Goal: Information Seeking & Learning: Learn about a topic

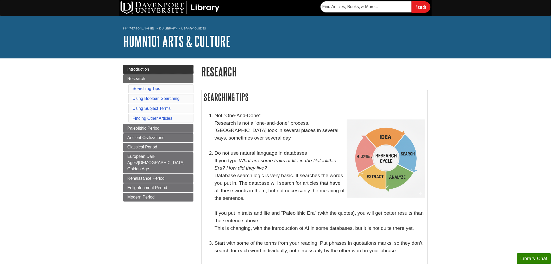
click at [163, 70] on link "Introduction" at bounding box center [158, 69] width 70 height 9
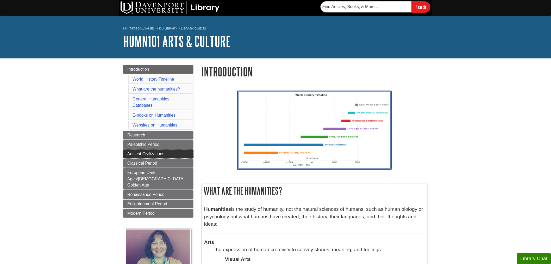
click at [155, 152] on span "Ancient Civilizations" at bounding box center [145, 153] width 37 height 4
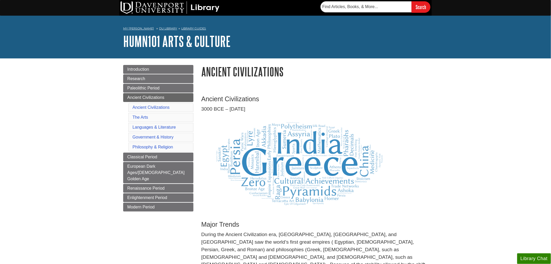
scroll to position [145, 0]
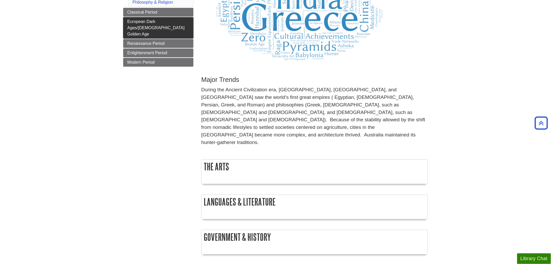
click at [169, 22] on span "European Dark Ages/[DEMOGRAPHIC_DATA] Golden Age" at bounding box center [155, 27] width 57 height 17
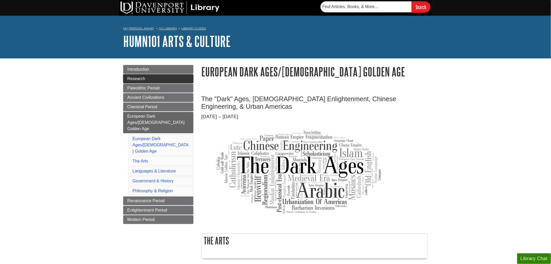
click at [167, 76] on link "Research" at bounding box center [158, 78] width 70 height 9
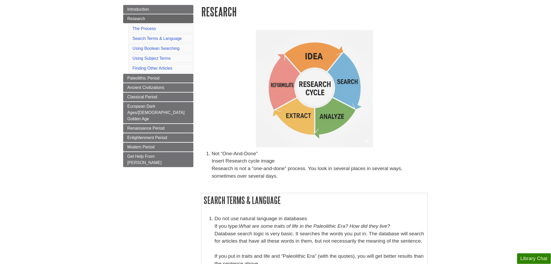
scroll to position [87, 0]
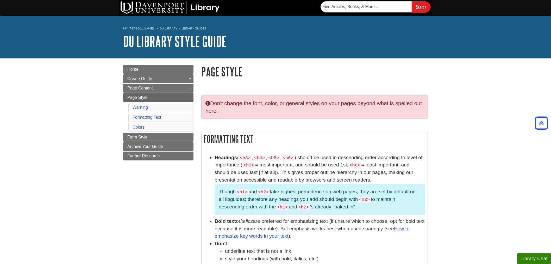
scroll to position [306, 0]
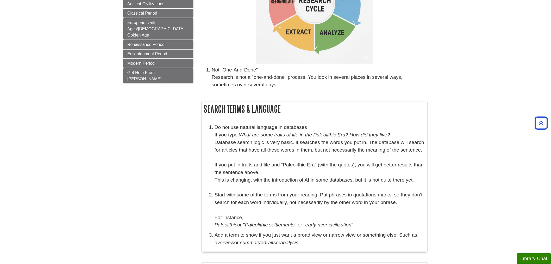
scroll to position [145, 0]
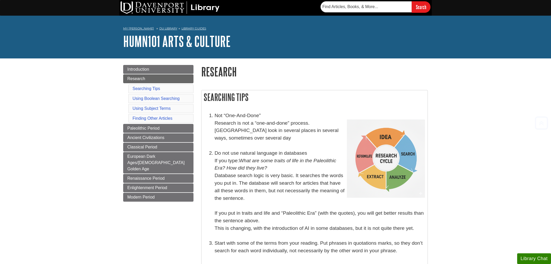
scroll to position [1137, 0]
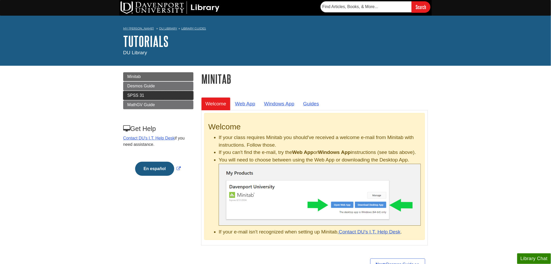
click at [133, 94] on span "SPSS 31" at bounding box center [135, 95] width 17 height 4
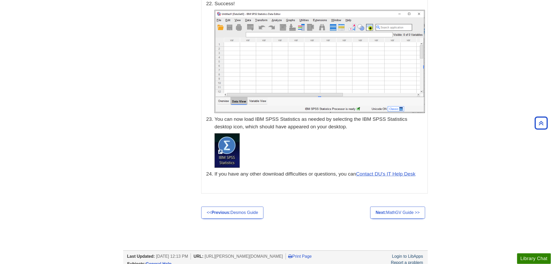
scroll to position [2434, 0]
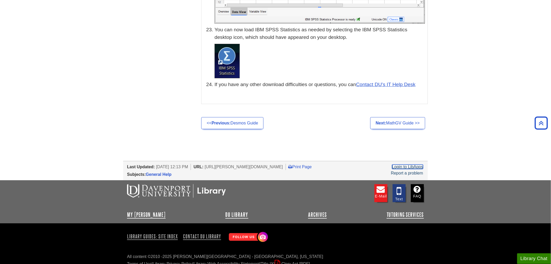
click at [406, 164] on link "Login to LibApps" at bounding box center [407, 166] width 31 height 4
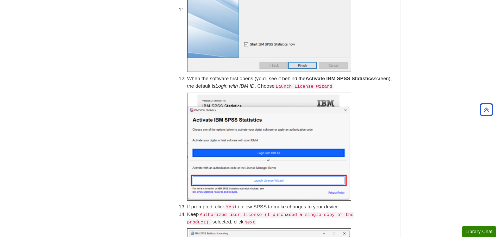
scroll to position [1016, 0]
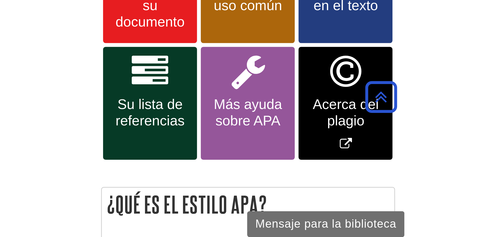
scroll to position [170, 0]
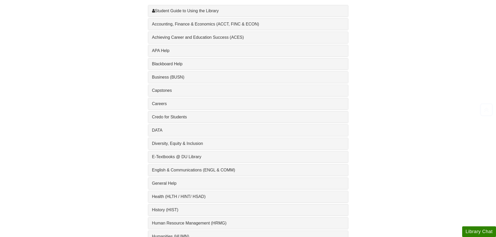
scroll to position [182, 0]
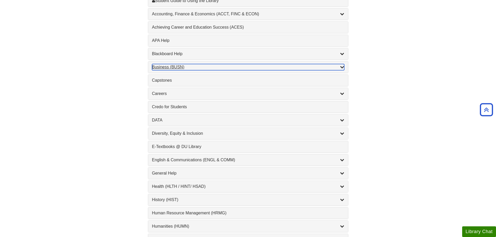
click at [158, 68] on div "Business (BUSN) , 9 guides" at bounding box center [248, 67] width 192 height 6
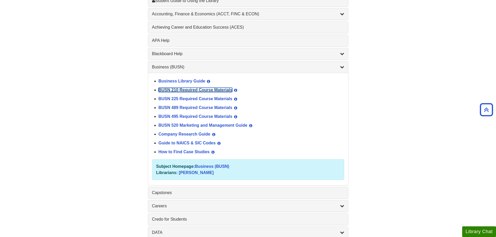
click at [168, 89] on link "BUSN 210 Required Course Materials" at bounding box center [196, 90] width 74 height 4
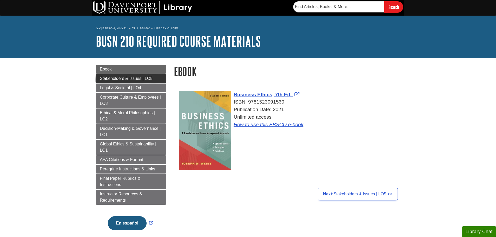
click at [144, 76] on link "Stakeholders & Issues | LO5" at bounding box center [131, 78] width 70 height 9
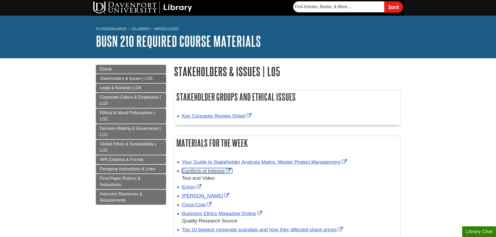
click at [210, 174] on link "Conflicts of Interest" at bounding box center [207, 170] width 50 height 5
click at [212, 165] on div "Your Guide to Stakeholder Analysis Matrix: Master Project Management" at bounding box center [290, 163] width 216 height 8
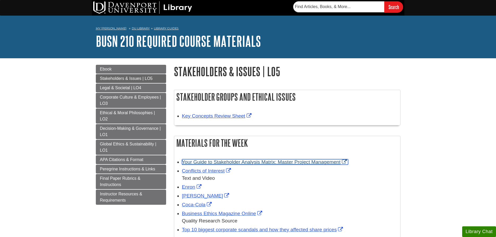
click at [213, 164] on link "Your Guide to Stakeholder Analysis Matrix: Master Project Management" at bounding box center [265, 161] width 166 height 5
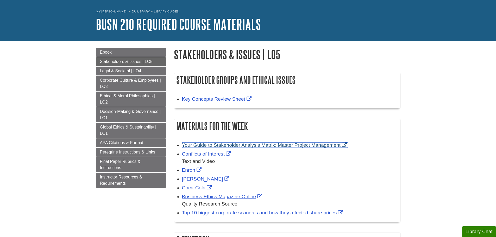
scroll to position [26, 0]
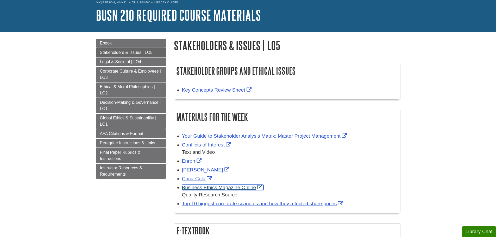
click at [212, 189] on link "Business Ethics Magazine Online" at bounding box center [223, 187] width 82 height 5
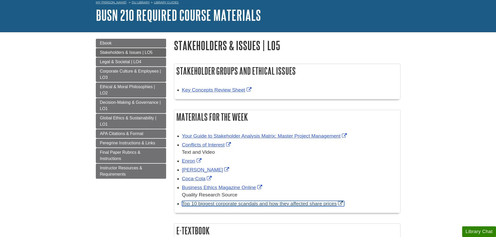
click at [268, 205] on link "Top 10 biggest corporate scandals and how they affected share prices" at bounding box center [263, 203] width 163 height 5
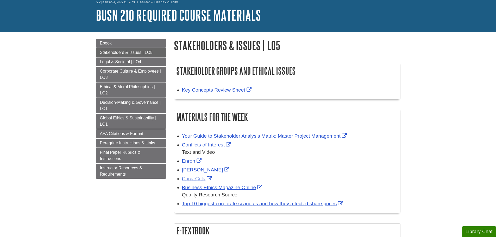
click at [357, 201] on div "Top 10 biggest corporate scandals and how they affected share prices" at bounding box center [290, 204] width 216 height 8
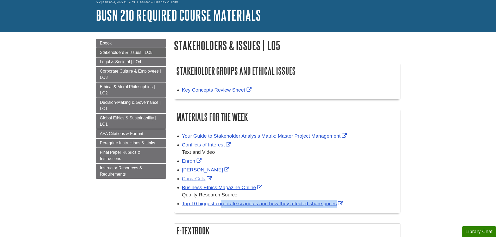
click at [357, 201] on div "Top 10 biggest corporate scandals and how they affected share prices" at bounding box center [290, 204] width 216 height 8
copy div "Top 10 biggest corporate scandals and how they affected share prices"
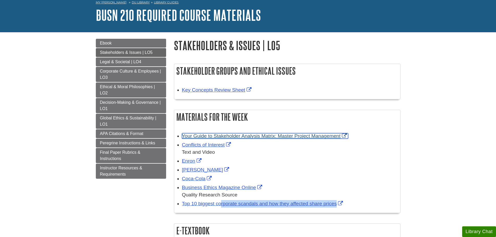
click at [245, 135] on link "Your Guide to Stakeholder Analysis Matrix: Master Project Management" at bounding box center [265, 135] width 166 height 5
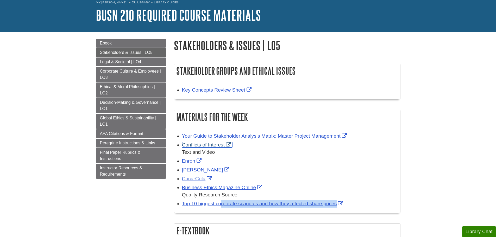
click at [190, 146] on link "Conflicts of Interest" at bounding box center [207, 144] width 50 height 5
click at [105, 65] on link "Legal & Societal | LO4" at bounding box center [131, 62] width 70 height 9
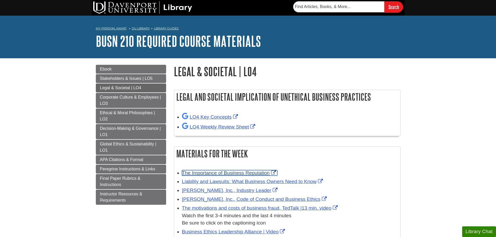
click at [238, 175] on link "The Importance of Business Reputation" at bounding box center [229, 172] width 95 height 5
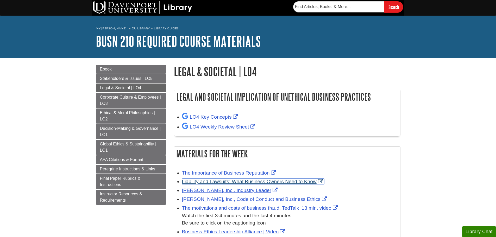
click at [255, 183] on link "Liability and Lawsuits: What Business Owners Need to Know" at bounding box center [253, 181] width 142 height 5
click at [336, 180] on div "Liability and Lawsuits: What Business Owners Need to Know" at bounding box center [290, 182] width 216 height 8
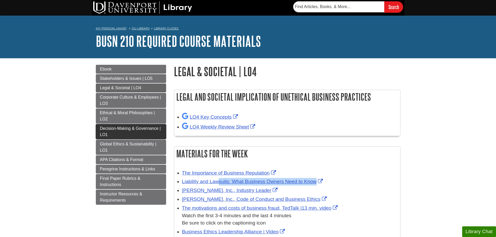
copy ul "Liability and Lawsuits: What Business Owners Need to Know"
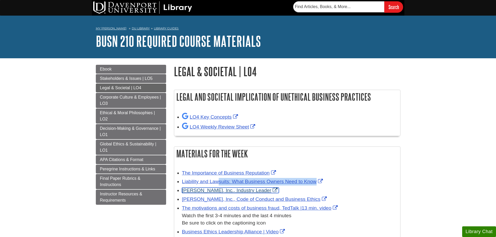
click at [259, 191] on link "Herman Miller, Inc., Industry Leader" at bounding box center [230, 190] width 97 height 5
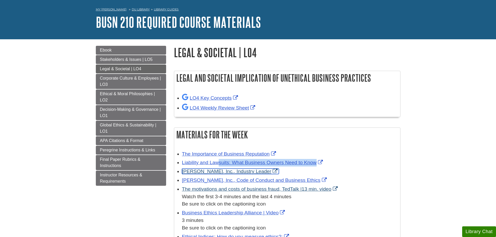
scroll to position [78, 0]
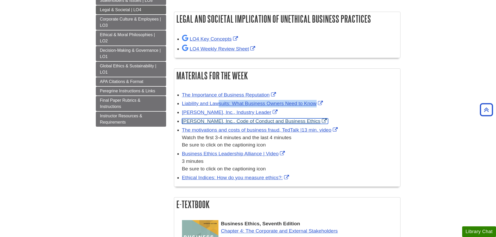
click at [250, 121] on link "Herman Miller, Inc., Code of Conduct and Business Ethics" at bounding box center [255, 121] width 146 height 5
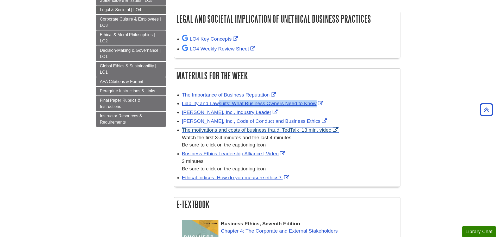
click at [254, 129] on link "The motivations and costs of business fraud, TedTalk |13 min. video" at bounding box center [260, 129] width 157 height 5
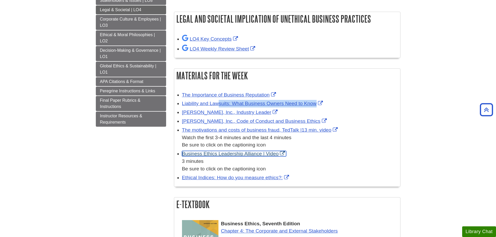
click at [255, 154] on link "Business Ethics Leadership Alliance | Video" at bounding box center [234, 153] width 104 height 5
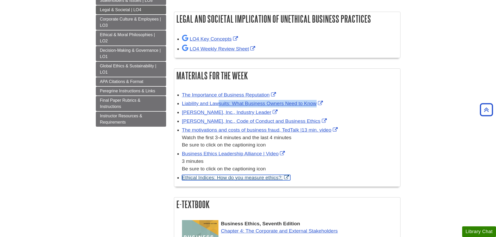
click at [273, 176] on link "Ethical Indices: How do you measure ethics?:" at bounding box center [236, 177] width 108 height 5
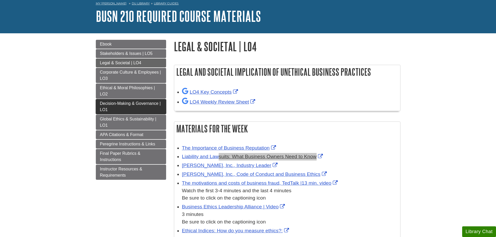
scroll to position [0, 0]
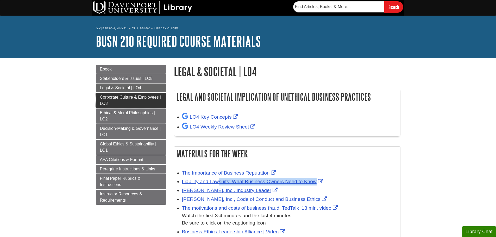
click at [140, 101] on link "Corporate Culture & Employees | LO3" at bounding box center [131, 100] width 70 height 15
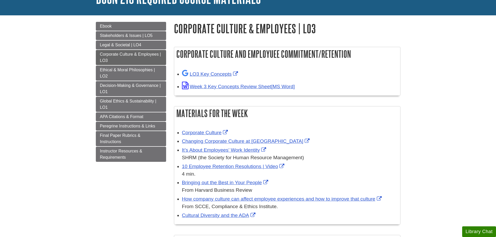
scroll to position [52, 0]
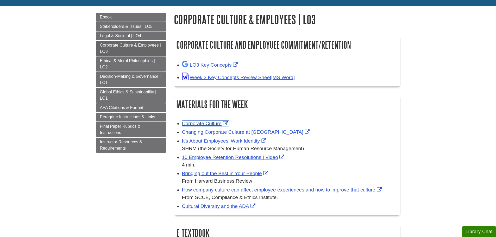
click at [198, 122] on link "Corporate Culture" at bounding box center [205, 123] width 47 height 5
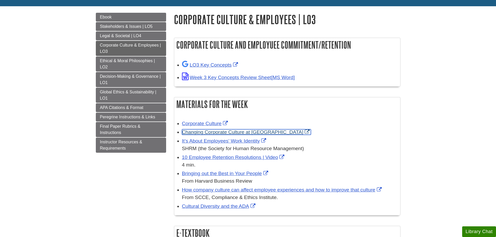
click at [238, 133] on link "Changing Corporate Culture at Uber" at bounding box center [246, 131] width 129 height 5
click at [252, 141] on link "It’s About Employees’ Work Identity" at bounding box center [224, 140] width 85 height 5
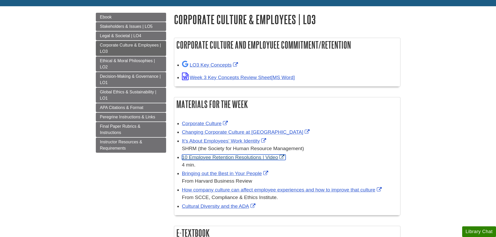
click at [241, 158] on link "10 Employee Retention Resolutions | Video" at bounding box center [234, 157] width 104 height 5
drag, startPoint x: 180, startPoint y: 157, endPoint x: 262, endPoint y: 161, distance: 82.7
click at [262, 161] on ul "Corporate Culture Changing Corporate Culture at Uber It’s About Employees’ Work…" at bounding box center [287, 165] width 221 height 92
copy link "10 Employee Retention Resolutions"
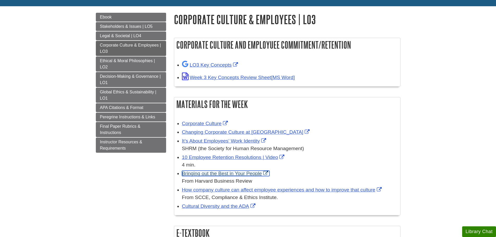
click at [254, 176] on link "Bringing out the Best in Your People" at bounding box center [226, 173] width 88 height 5
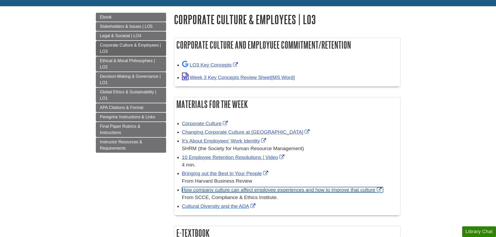
click at [216, 190] on link "How company culture can affect employee experiences and how to improve that cul…" at bounding box center [282, 189] width 201 height 5
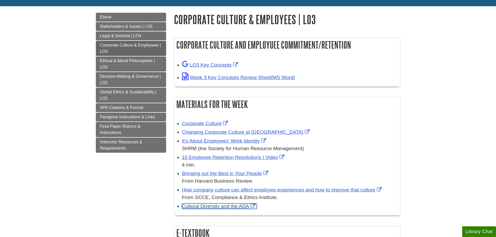
click at [197, 208] on link "Cultural Diversity and the ADA" at bounding box center [219, 206] width 75 height 5
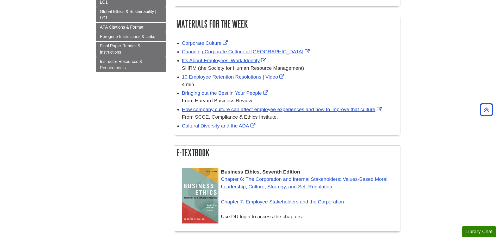
scroll to position [182, 0]
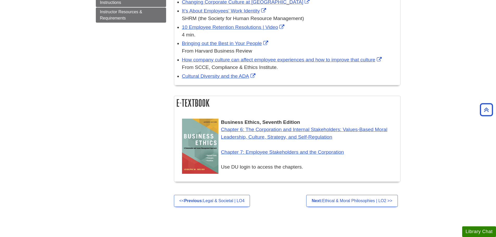
click at [268, 97] on h2 "E-Textbook" at bounding box center [287, 103] width 226 height 14
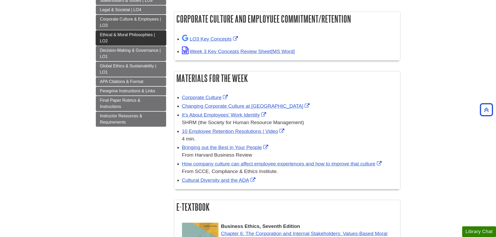
click at [118, 39] on link "Ethical & Moral Philosophies | LO2" at bounding box center [131, 37] width 70 height 15
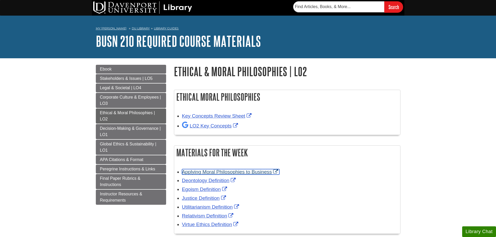
click at [262, 170] on link "Applying Moral Philosophies to Business" at bounding box center [231, 171] width 98 height 5
click at [242, 181] on div "Deontology Definition" at bounding box center [290, 181] width 216 height 8
click at [207, 182] on link "Deontology Definition" at bounding box center [209, 180] width 55 height 5
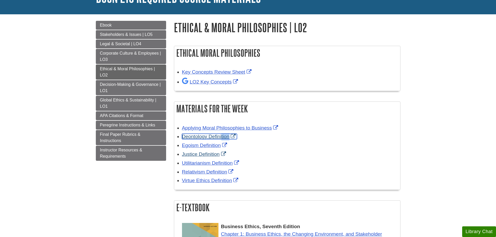
scroll to position [52, 0]
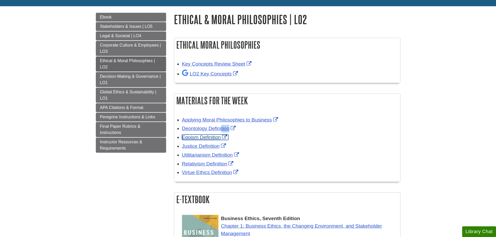
click at [201, 139] on link "Egoism Definition" at bounding box center [205, 137] width 46 height 5
click at [201, 145] on link "Justice Definition" at bounding box center [204, 146] width 45 height 5
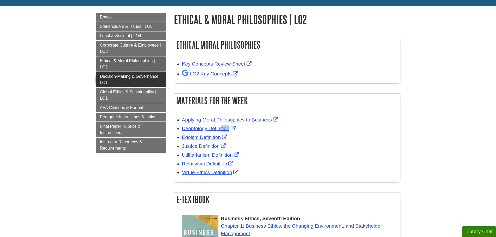
click at [134, 79] on link "Decision-Making & Governance | LO1" at bounding box center [131, 79] width 70 height 15
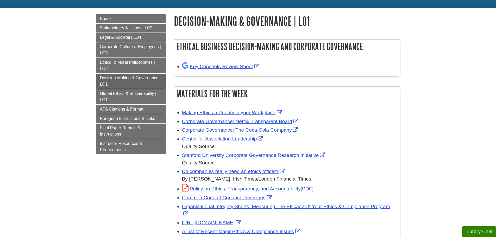
scroll to position [52, 0]
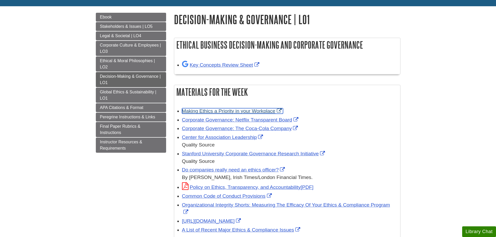
click at [247, 112] on link "Making Ethics a Priority in your Workplace" at bounding box center [232, 110] width 101 height 5
click at [212, 121] on link "Corporate Governance: Netflix Transparent Board" at bounding box center [241, 119] width 118 height 5
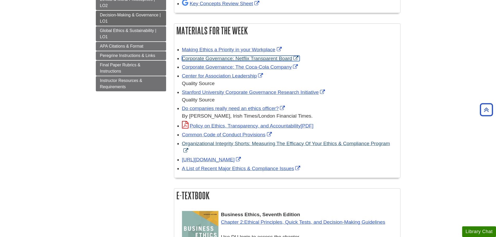
scroll to position [104, 0]
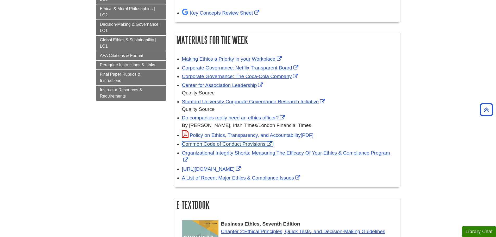
click at [233, 146] on link "Common Code of Conduct Provisions" at bounding box center [227, 143] width 91 height 5
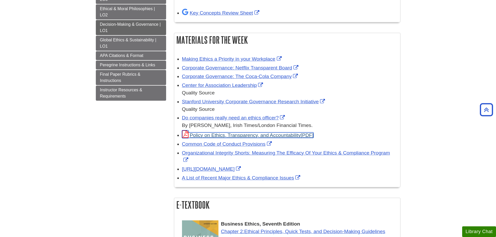
click at [297, 138] on link "Policy on Ethics, Transparency, and Accountability" at bounding box center [248, 135] width 132 height 5
click at [231, 121] on div "Do companies really need an ethics officer? By Masters, Brooke, Irish Times/Lon…" at bounding box center [290, 121] width 216 height 15
click at [232, 121] on div "Do companies really need an ethics officer? By Masters, Brooke, Irish Times/Lon…" at bounding box center [290, 121] width 216 height 15
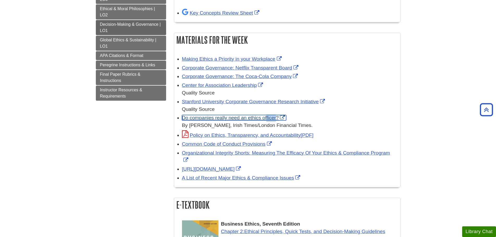
click at [232, 119] on link "Do companies really need an ethics officer?" at bounding box center [234, 117] width 104 height 5
click at [340, 117] on div "Do companies really need an ethics officer? By Masters, Brooke, Irish Times/Lon…" at bounding box center [290, 121] width 216 height 15
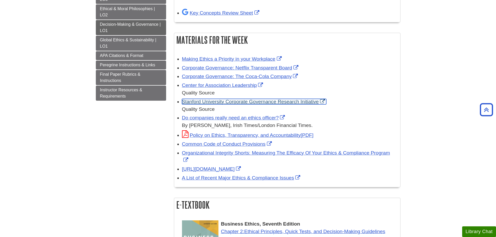
click at [266, 100] on link "Stanford University Corporate Governance Research Initiative" at bounding box center [254, 101] width 145 height 5
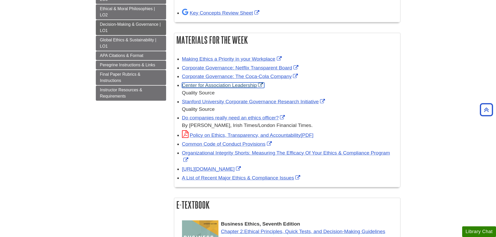
click at [200, 86] on link "Center for Association Leadership" at bounding box center [223, 85] width 83 height 5
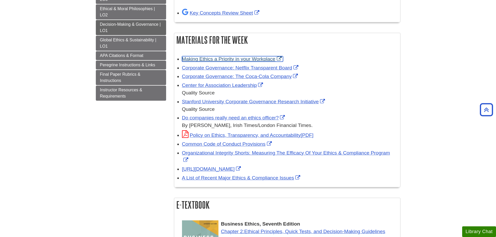
click at [258, 59] on link "Making Ethics a Priority in your Workplace" at bounding box center [232, 58] width 101 height 5
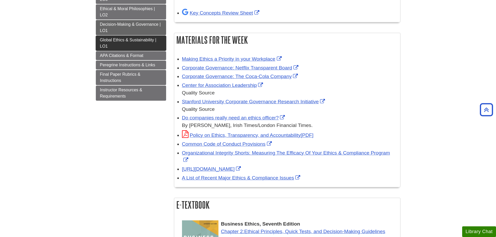
click at [148, 39] on span "Global Ethics & Sustainability | LO1" at bounding box center [128, 43] width 57 height 11
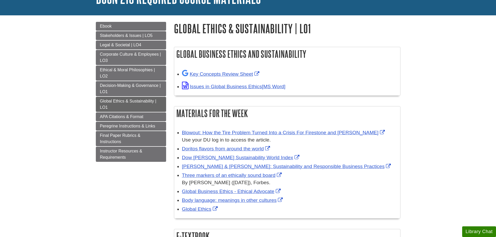
scroll to position [52, 0]
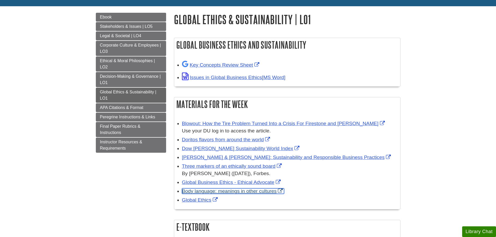
click at [269, 190] on link "Body language: meanings in other cultures" at bounding box center [233, 191] width 102 height 5
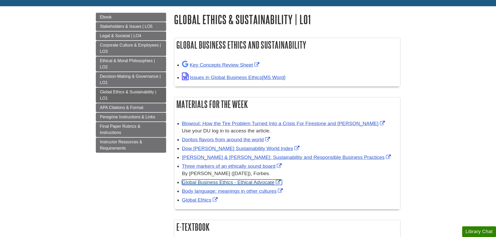
click at [221, 183] on link "Global Business Ethics - Ethical Advocate" at bounding box center [232, 182] width 100 height 5
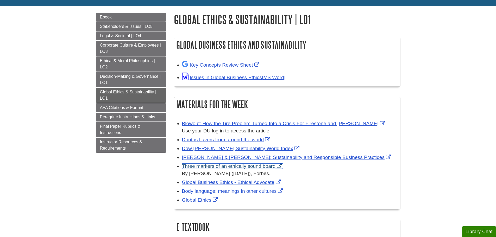
click at [249, 168] on link "Three markers of an ethically sound board" at bounding box center [232, 166] width 101 height 5
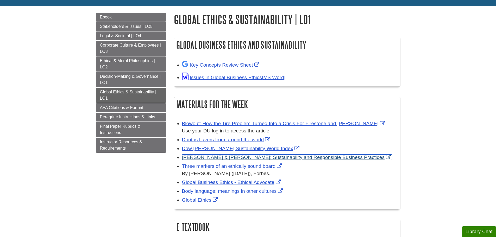
click at [225, 159] on link "[PERSON_NAME] & [PERSON_NAME]: Sustainability and Responsible Business Practices" at bounding box center [287, 157] width 210 height 5
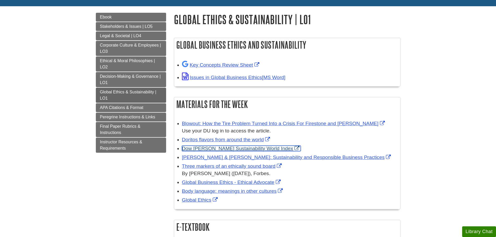
click at [231, 149] on link "Dow [PERSON_NAME] Sustainability World Index" at bounding box center [241, 148] width 119 height 5
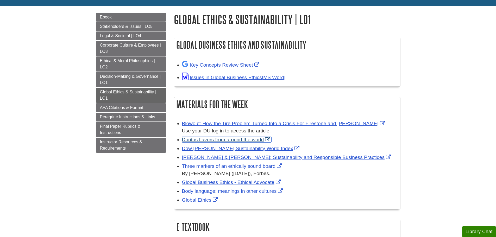
click at [213, 138] on link "Doritos flavors from around the world" at bounding box center [227, 139] width 90 height 5
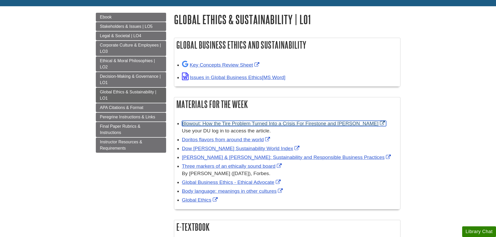
click at [231, 124] on link "Blowout: How the Tire Problem Turned Into a Crisis For Firestone and Ford" at bounding box center [284, 123] width 204 height 5
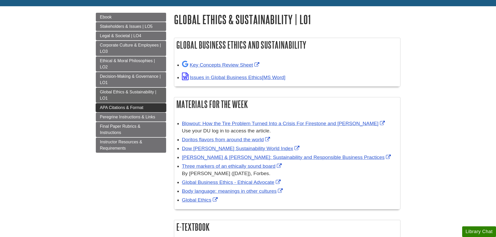
click at [134, 109] on span "APA Citations & Format" at bounding box center [122, 108] width 44 height 4
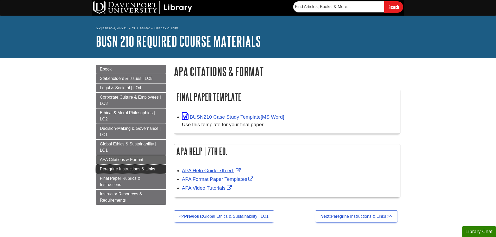
click at [125, 172] on link "Peregrine Instructions & Links" at bounding box center [131, 169] width 70 height 9
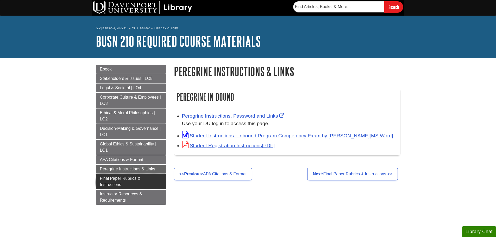
click at [126, 177] on span "Final Paper Rubrics & Instructions" at bounding box center [120, 181] width 41 height 11
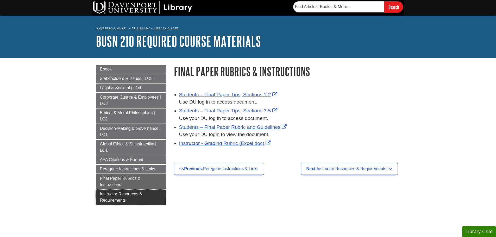
click at [142, 200] on link "Instructor Resources & Requirements" at bounding box center [131, 197] width 70 height 15
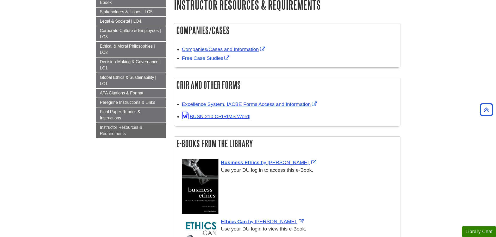
scroll to position [2, 0]
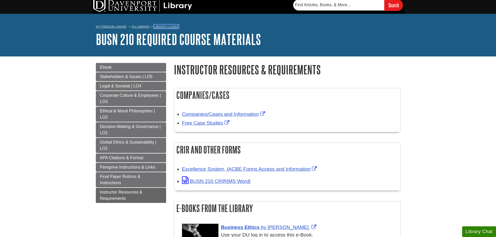
click at [155, 27] on link "Library Guides" at bounding box center [166, 27] width 25 height 4
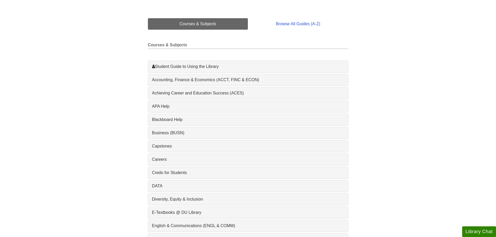
scroll to position [208, 0]
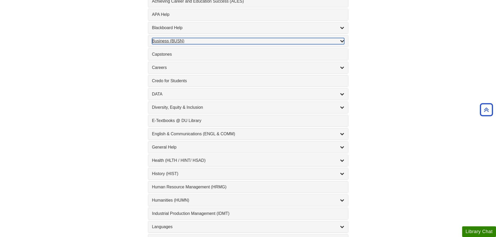
click at [168, 42] on div "Business (BUSN) , 9 guides" at bounding box center [248, 41] width 192 height 6
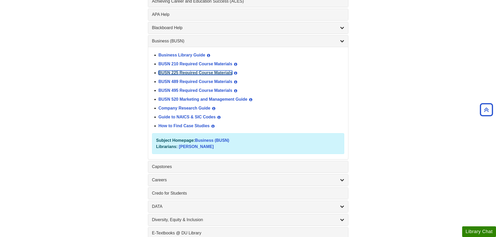
click at [210, 73] on link "BUSN 225 Required Course Materials" at bounding box center [196, 73] width 74 height 4
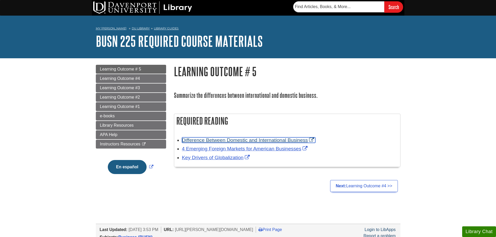
click at [254, 139] on link "Difference Between Domestic and International Business" at bounding box center [249, 140] width 134 height 5
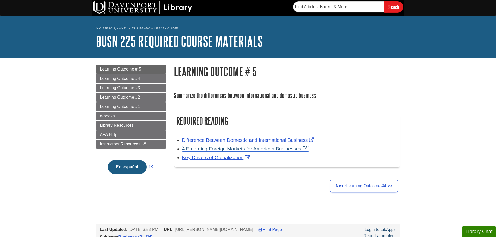
click at [241, 150] on link "4 Emerging Foreign Markets for American Businesses" at bounding box center [245, 148] width 127 height 5
click at [322, 139] on div "Difference Between Domestic and International Business" at bounding box center [290, 141] width 216 height 8
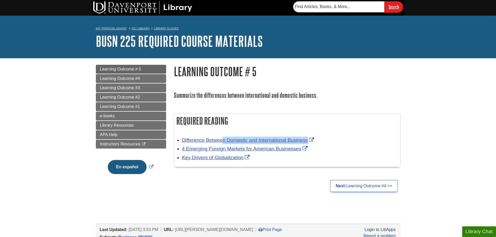
click at [322, 139] on div "Difference Between Domestic and International Business" at bounding box center [290, 141] width 216 height 8
copy ul "Difference Between Domestic and International Business"
click at [235, 158] on link "Key Drivers of Globalization" at bounding box center [216, 157] width 69 height 5
click at [134, 75] on link "Learning Outcome #4" at bounding box center [131, 78] width 70 height 9
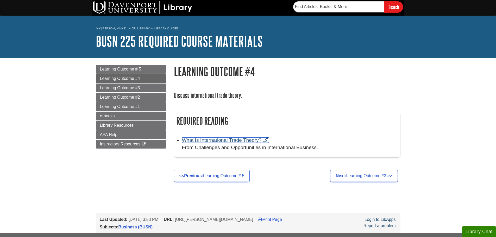
click at [239, 139] on link "What Is International Trade Theory?" at bounding box center [225, 140] width 87 height 5
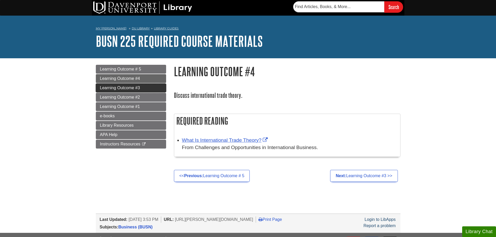
click at [139, 84] on link "Learning Outcome #3" at bounding box center [131, 88] width 70 height 9
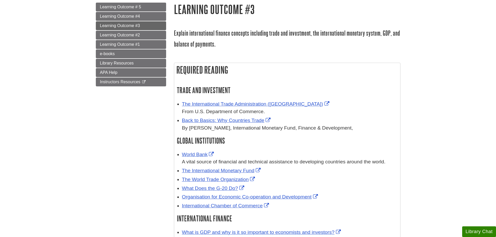
scroll to position [78, 0]
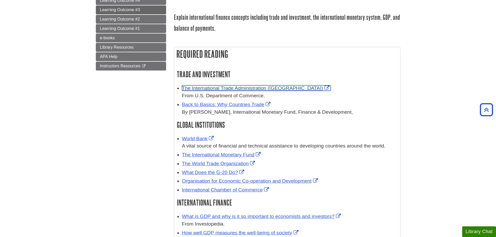
click at [261, 87] on link "The International Trade Administration (ITA)" at bounding box center [256, 87] width 149 height 5
click at [304, 88] on div "The International Trade Administration (ITA) From U.S. Department of Commerce." at bounding box center [290, 92] width 216 height 15
click at [294, 88] on div "The International Trade Administration (ITA) From U.S. Department of Commerce." at bounding box center [290, 92] width 216 height 15
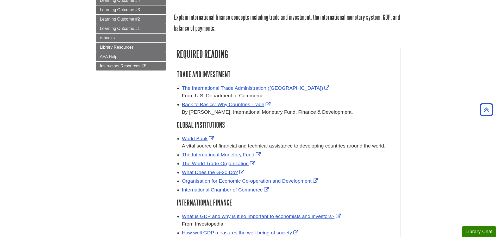
click at [294, 88] on div "The International Trade Administration (ITA) From U.S. Department of Commerce." at bounding box center [290, 92] width 216 height 15
click at [293, 88] on div "The International Trade Administration (ITA) From U.S. Department of Commerce." at bounding box center [290, 92] width 216 height 15
click at [179, 90] on ul "The International Trade Administration (ITA) From U.S. Department of Commerce. …" at bounding box center [287, 99] width 221 height 33
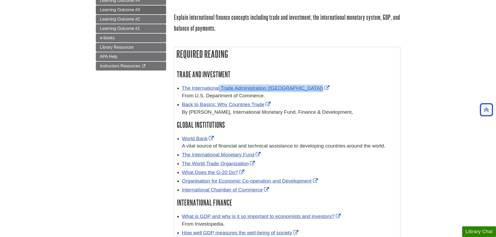
copy div "The International Trade Administration (ITA)"
click at [203, 109] on div "By Brad McDonald, International Monetary Fund, Finance & Development," at bounding box center [290, 113] width 216 height 8
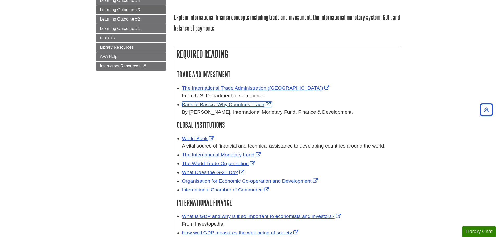
click at [205, 106] on link "Back to Basics: Why Countries Trade" at bounding box center [227, 104] width 90 height 5
click at [181, 105] on ul "The International Trade Administration (ITA) From U.S. Department of Commerce. …" at bounding box center [287, 99] width 221 height 33
copy div "Back to Basics: Why Countries Trade"
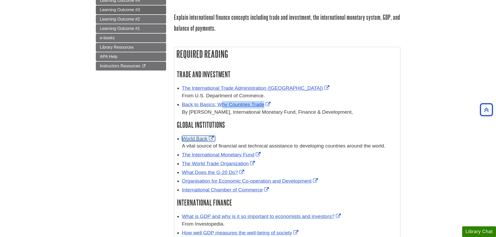
click at [202, 141] on link "World Bank" at bounding box center [198, 138] width 33 height 5
click at [213, 155] on link "The International Monetary Fund" at bounding box center [222, 154] width 80 height 5
click at [264, 156] on div "The International Monetary Fund" at bounding box center [290, 155] width 216 height 8
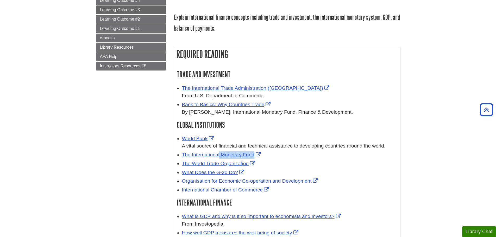
copy ul "The International Monetary Fund"
click at [233, 164] on link "The World Trade Organization" at bounding box center [219, 163] width 75 height 5
click at [228, 173] on link "What Does the G-20 Do?" at bounding box center [214, 172] width 64 height 5
click at [224, 181] on link "Organisation for Economic Co-operation and Development" at bounding box center [250, 180] width 137 height 5
click at [181, 181] on ul "World Bank A vital source of financial and technical assistance to developing c…" at bounding box center [287, 164] width 221 height 60
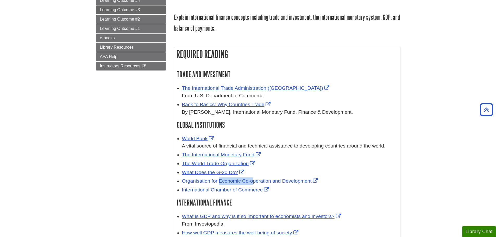
click at [181, 181] on ul "World Bank A vital source of financial and technical assistance to developing c…" at bounding box center [287, 164] width 221 height 60
copy ul "Organisation for Economic Co-operation and Development"
click at [221, 192] on link "International Chamber of Commerce" at bounding box center [226, 189] width 88 height 5
click at [287, 190] on div "International Chamber of Commerce" at bounding box center [290, 191] width 216 height 8
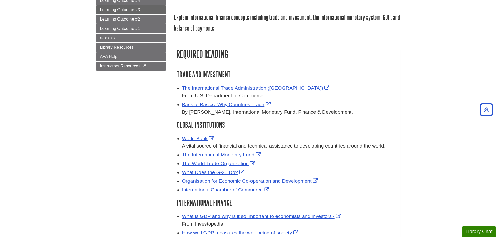
click at [287, 190] on div "International Chamber of Commerce" at bounding box center [290, 191] width 216 height 8
copy div "International Chamber of Commerce"
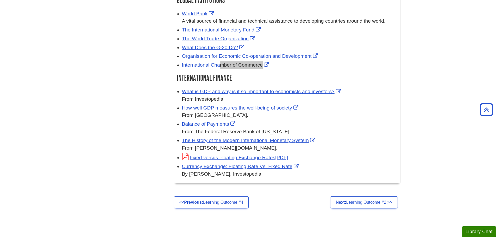
scroll to position [186, 0]
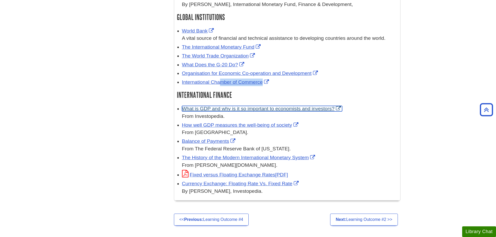
click at [263, 109] on link "What is GDP and why is it so important to economists and investors?" at bounding box center [262, 108] width 160 height 5
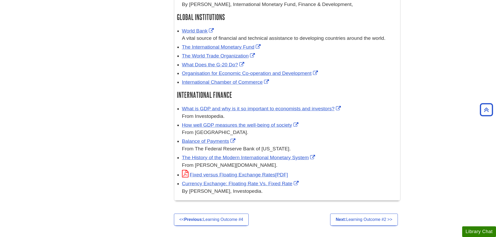
click at [351, 106] on div "What is GDP and why is it so important to economists and investors? From Invest…" at bounding box center [290, 112] width 216 height 15
copy div "What is GDP and why is it so important to economists and investors?"
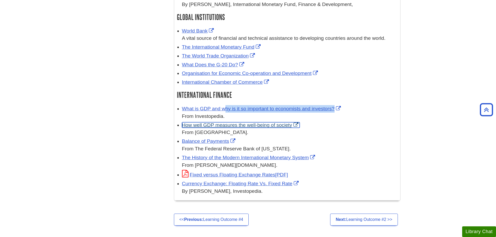
click at [190, 125] on link "How well GDP measures the well-being of society" at bounding box center [241, 124] width 118 height 5
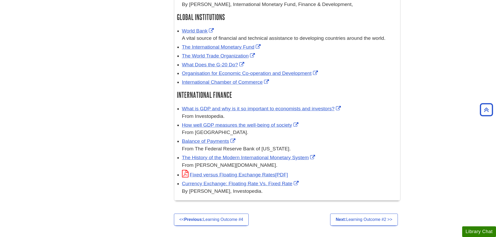
click at [311, 122] on div "How well GDP measures the well-being of society From Khan Academy." at bounding box center [290, 129] width 216 height 15
copy div "How well GDP measures the well-being of society"
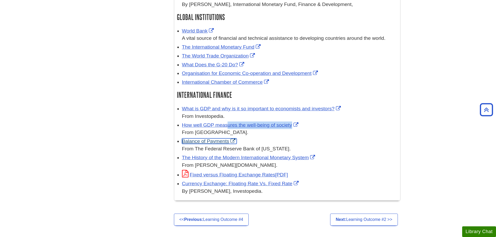
click at [219, 140] on link "Balance of Payments" at bounding box center [209, 141] width 55 height 5
click at [216, 140] on link "Balance of Payments" at bounding box center [209, 141] width 55 height 5
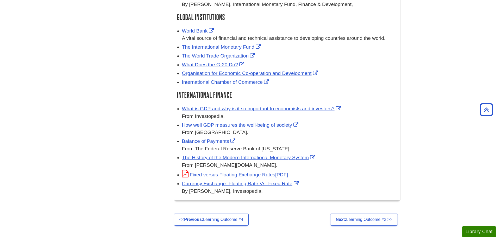
click at [250, 144] on div "Balance of Payments From The Federal Reserve Bank of New York." at bounding box center [290, 145] width 216 height 15
copy div "Balance of Payments"
click at [243, 159] on link "The History of the Modern International Monetary System" at bounding box center [249, 157] width 134 height 5
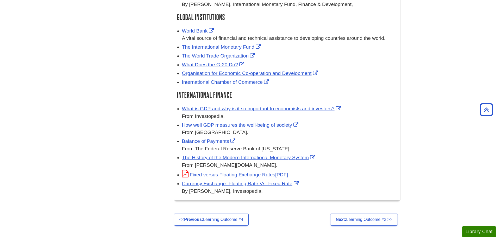
click at [325, 157] on div "The History of the Modern International Monetary System From Winton.com." at bounding box center [290, 161] width 216 height 15
copy div "The History of the Modern International Monetary System"
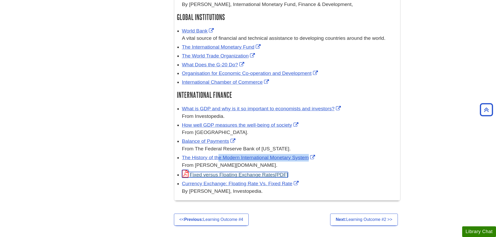
click at [226, 177] on link "Fixed versus Floating Exchange Rates" at bounding box center [235, 174] width 106 height 5
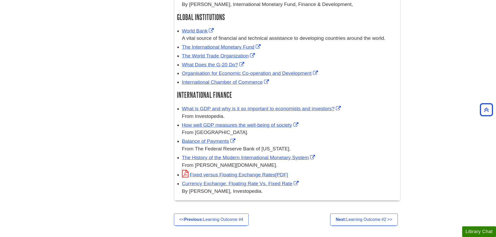
click at [295, 174] on div "Fixed versus Floating Exchange Rates" at bounding box center [290, 174] width 216 height 9
copy ul "Fixed versus Floating Exchange Rates"
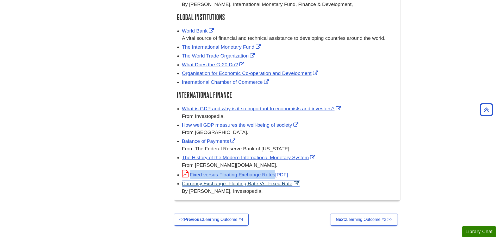
click at [238, 184] on link "Currency Exchange: Floating Rate Vs. Fixed Rate" at bounding box center [241, 183] width 118 height 5
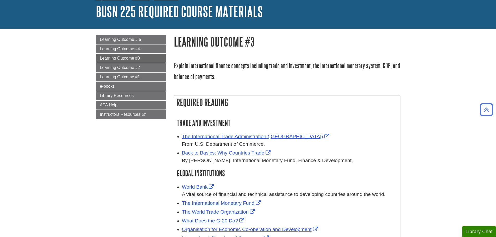
scroll to position [0, 0]
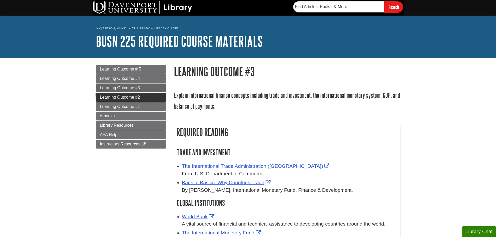
click at [140, 97] on link "Learning Outcome #2" at bounding box center [131, 97] width 70 height 9
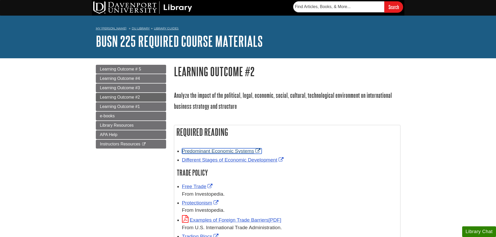
click at [248, 150] on link "Predominant Economic Systems" at bounding box center [222, 151] width 80 height 5
click at [273, 149] on div "Predominant Economic Systems" at bounding box center [290, 152] width 216 height 8
copy ul "Predominant Economic Systems"
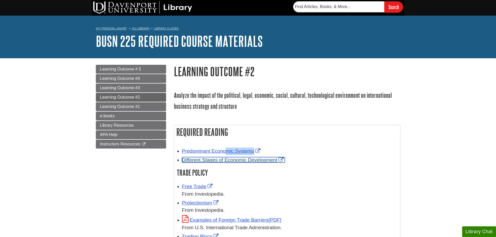
click at [228, 160] on link "Different Stages of Economic Development" at bounding box center [233, 159] width 103 height 5
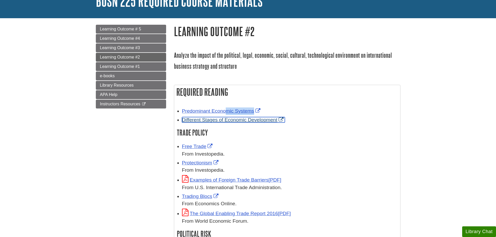
scroll to position [52, 0]
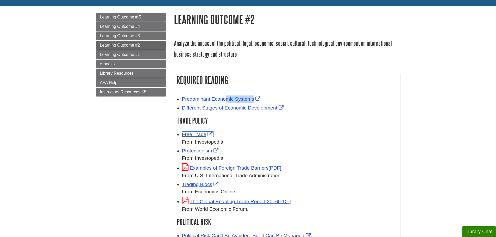
click at [197, 133] on link "Free Trade" at bounding box center [198, 134] width 32 height 5
click at [191, 150] on link "Protectionism" at bounding box center [201, 150] width 38 height 5
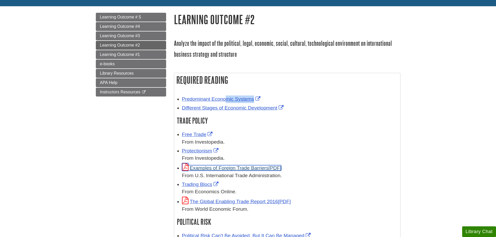
click at [205, 168] on link "Examples of Foreign Trade Barriers" at bounding box center [232, 167] width 100 height 5
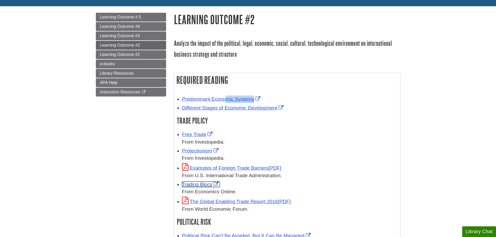
click at [209, 186] on link "Trading Blocs" at bounding box center [201, 184] width 38 height 5
click at [227, 183] on div "Trading Blocs From Economics Online." at bounding box center [290, 188] width 216 height 15
click at [227, 184] on div "Trading Blocs From Economics Online." at bounding box center [290, 188] width 216 height 15
copy div "Trading Blocs"
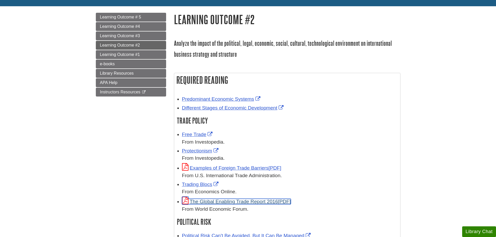
click at [238, 203] on link "The Global Enabling Trade Report 2016" at bounding box center [236, 201] width 109 height 5
click at [307, 202] on div "The Global Enabling Trade Report 2016 From World Economic Forum." at bounding box center [290, 205] width 216 height 16
copy div "The Global Enabling Trade Report 2016"
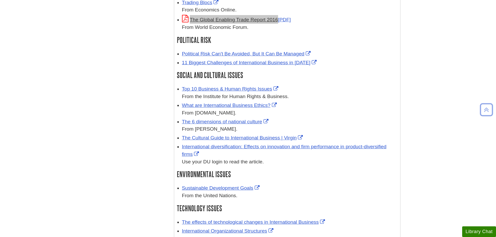
scroll to position [235, 0]
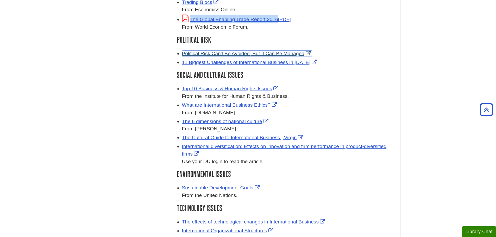
click at [214, 55] on link "Political Risk Can't Be Avoided, But It Can Be Managed" at bounding box center [247, 53] width 130 height 5
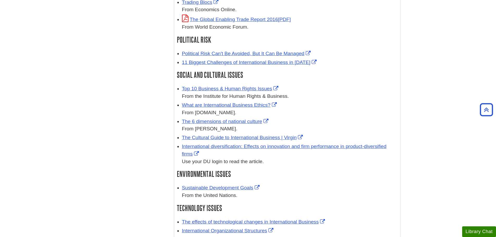
click at [317, 53] on div "Political Risk Can't Be Avoided, But It Can Be Managed" at bounding box center [290, 54] width 216 height 8
copy ul "Political Risk Can't Be Avoided, But It Can Be Managed"
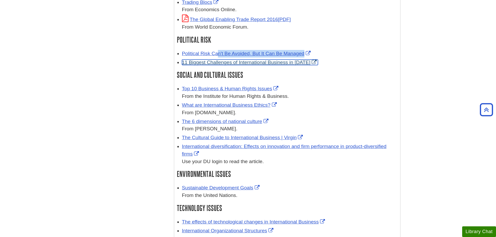
click at [299, 61] on link "11 Biggest Challenges of International Business in 2017" at bounding box center [250, 62] width 136 height 5
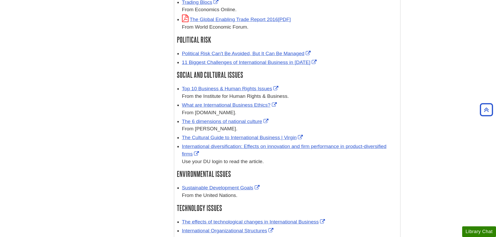
click at [317, 61] on div "11 Biggest Challenges of International Business in 2017" at bounding box center [290, 63] width 216 height 8
copy div "11 Biggest Challenges of International Business in 2017"
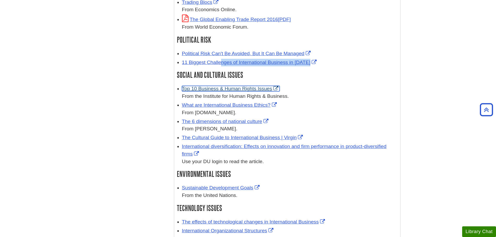
click at [237, 90] on link "Top 10 Business & Human Rights Issues" at bounding box center [231, 88] width 98 height 5
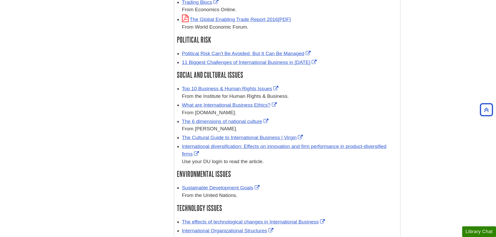
click at [295, 89] on div "Top 10 Business & Human Rights Issues From the Institute for Human Rights & Bus…" at bounding box center [290, 92] width 216 height 15
copy div "Top 10 Business & Human Rights Issues"
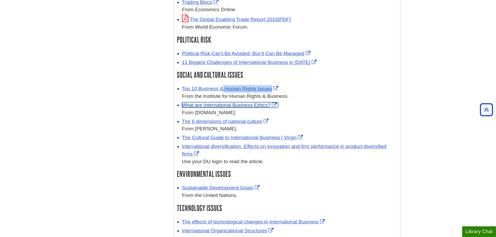
click at [260, 107] on link "What are International Business Ethics?" at bounding box center [230, 104] width 96 height 5
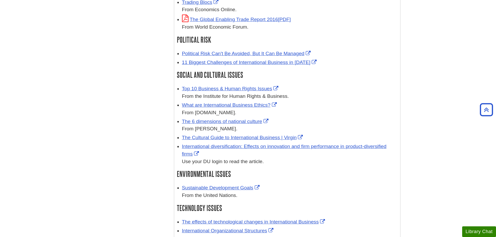
click at [285, 104] on div "What are International Business Ethics? From Laws.com." at bounding box center [290, 109] width 216 height 15
copy div "What are International Business Ethics?"
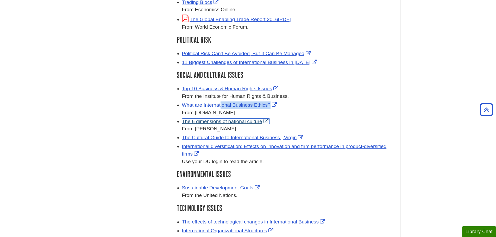
click at [240, 123] on link "The 6 dimensions of national culture" at bounding box center [226, 121] width 88 height 5
click at [230, 121] on link "The 6 dimensions of national culture" at bounding box center [226, 121] width 88 height 5
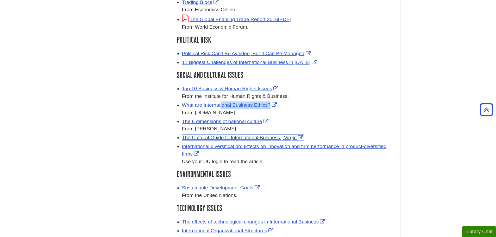
click at [216, 139] on link "The Cultural Guide to International Business | Virgin" at bounding box center [243, 137] width 122 height 5
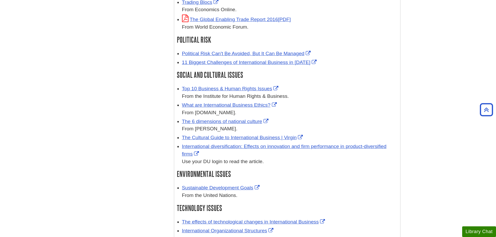
click at [316, 139] on div "The Cultural Guide to International Business | Virgin" at bounding box center [290, 138] width 216 height 8
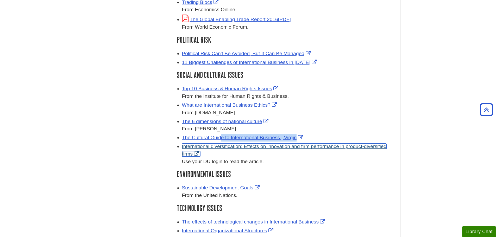
click at [218, 147] on link "International diversification: Effects on innovation and firm performance in pr…" at bounding box center [284, 150] width 205 height 13
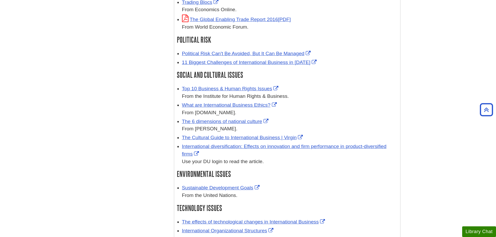
click at [253, 155] on div "International diversification: Effects on innovation and firm performance in pr…" at bounding box center [290, 154] width 216 height 22
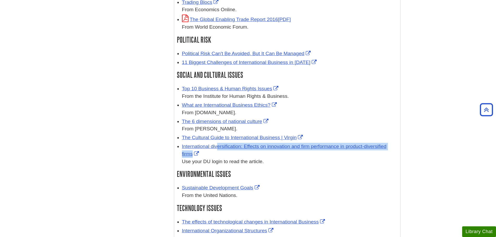
click at [253, 155] on div "International diversification: Effects on innovation and firm performance in pr…" at bounding box center [290, 154] width 216 height 22
copy div "International diversification: Effects on innovation and firm performance in pr…"
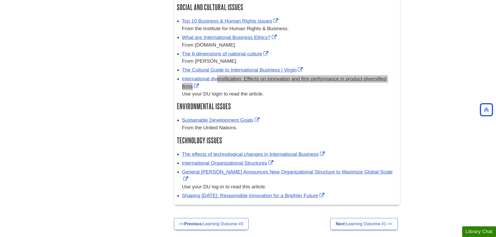
scroll to position [313, 0]
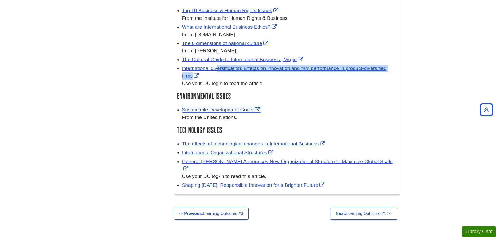
click at [234, 112] on link "Sustainable Development Goals" at bounding box center [221, 109] width 79 height 5
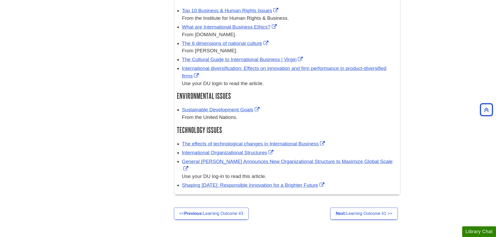
click at [268, 112] on div "Sustainable Development Goals From the United Nations." at bounding box center [290, 113] width 216 height 15
copy div "Sustainable Development Goals"
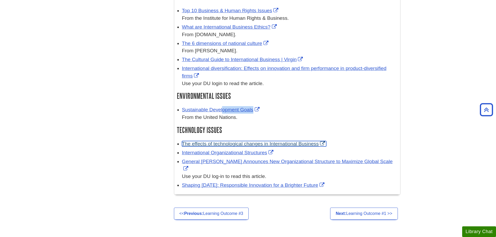
click at [284, 145] on link "The effects of technological changes in International Business" at bounding box center [254, 143] width 145 height 5
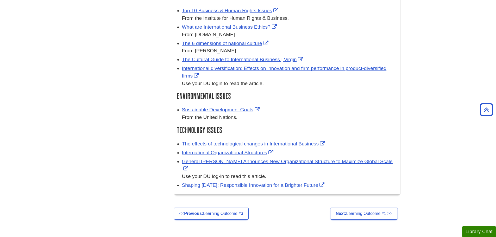
click at [333, 142] on div "The effects of technological changes in International Business" at bounding box center [290, 144] width 216 height 8
copy ul "The effects of technological changes in International Business"
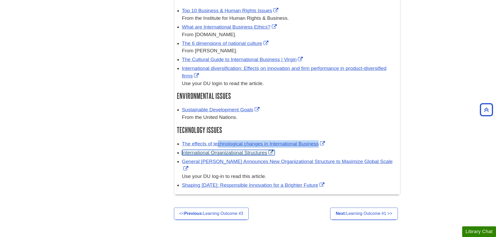
click at [262, 152] on link "International Organizational Structures" at bounding box center [228, 152] width 93 height 5
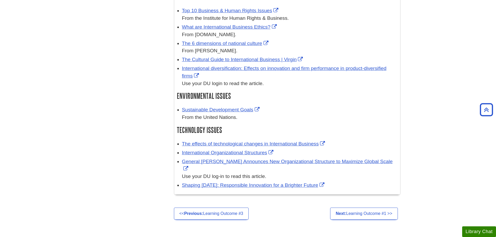
click at [278, 153] on div "International Organizational Structures" at bounding box center [290, 153] width 216 height 8
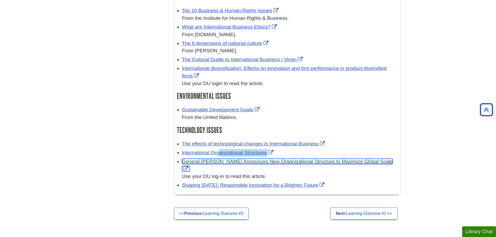
click at [283, 162] on link "General Mills Announces New Organizational Structure to Maximize Global Scale" at bounding box center [287, 165] width 211 height 13
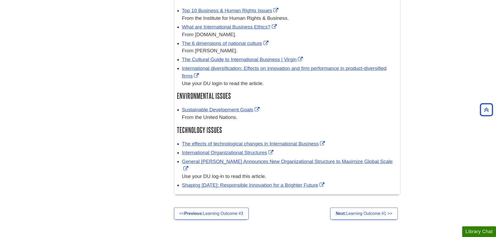
click at [375, 160] on div "General Mills Announces New Organizational Structure to Maximize Global Scale U…" at bounding box center [290, 169] width 216 height 22
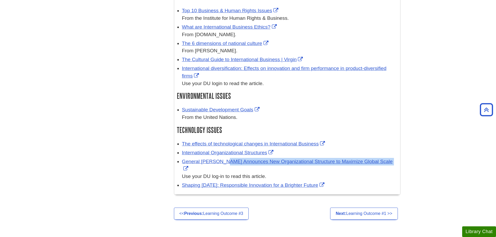
click at [375, 160] on div "General Mills Announces New Organizational Structure to Maximize Global Scale U…" at bounding box center [290, 169] width 216 height 22
click at [227, 183] on link "Shaping Tomorrow: Responsible Innovation for a Brighter Future" at bounding box center [254, 185] width 144 height 5
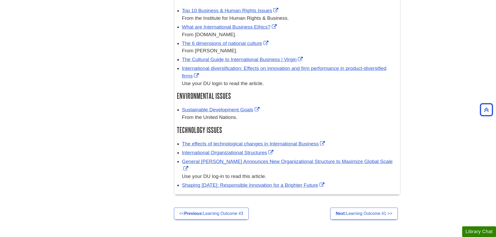
click at [339, 182] on div "Shaping Tomorrow: Responsible Innovation for a Brighter Future" at bounding box center [290, 186] width 216 height 8
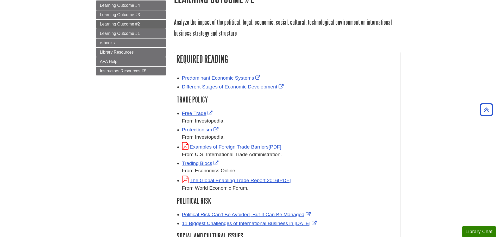
scroll to position [0, 0]
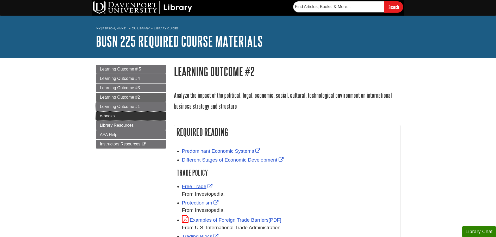
drag, startPoint x: 140, startPoint y: 107, endPoint x: 143, endPoint y: 113, distance: 7.1
click at [140, 107] on link "Learning Outcome #1" at bounding box center [131, 106] width 70 height 9
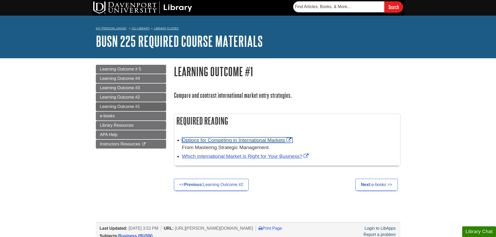
click at [266, 142] on link "Options for Competing in International Markets" at bounding box center [237, 140] width 111 height 5
click at [302, 139] on div "Options for Competing in International Markets From Mastering Strategic Managem…" at bounding box center [290, 144] width 216 height 15
copy div "Options for Competing in International Markets"
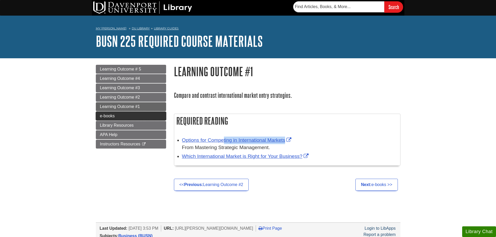
click at [116, 114] on link "e-books" at bounding box center [131, 116] width 70 height 9
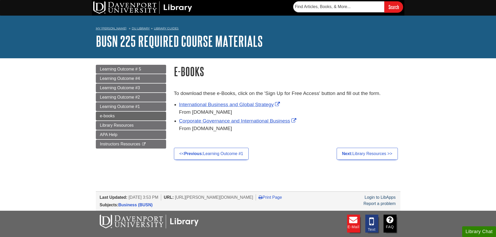
click at [288, 102] on div "International Business and Global Strategy From Bookbook.com" at bounding box center [289, 108] width 221 height 15
copy div "International Business and Global Strategy"
click at [301, 121] on div "Corporate Governance and International Business From Bookboon.com" at bounding box center [289, 125] width 221 height 15
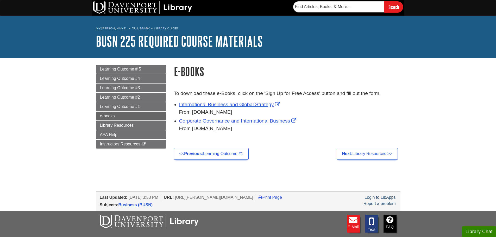
click at [301, 121] on div "Corporate Governance and International Business From Bookboon.com" at bounding box center [289, 125] width 221 height 15
copy div "Corporate Governance and International Business"
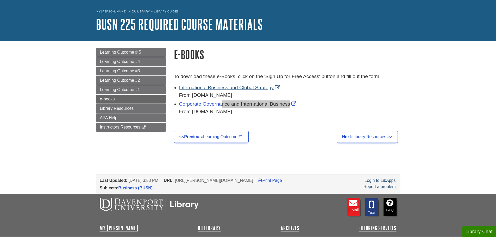
scroll to position [26, 0]
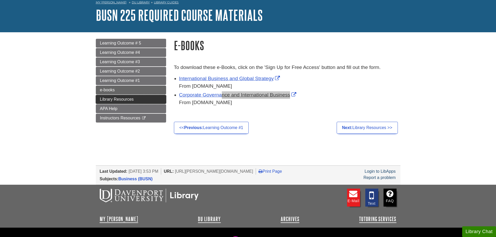
click at [132, 98] on span "Library Resources" at bounding box center [117, 99] width 34 height 4
